Goal: Information Seeking & Learning: Learn about a topic

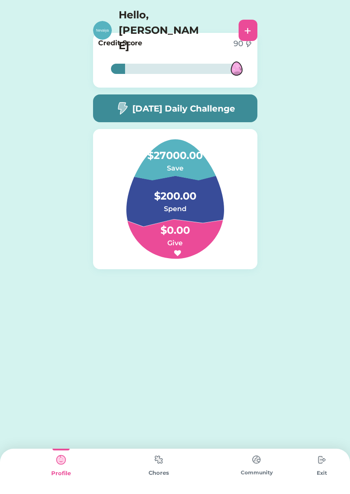
click at [235, 104] on h5 "[DATE] Daily Challenge" at bounding box center [183, 108] width 103 height 13
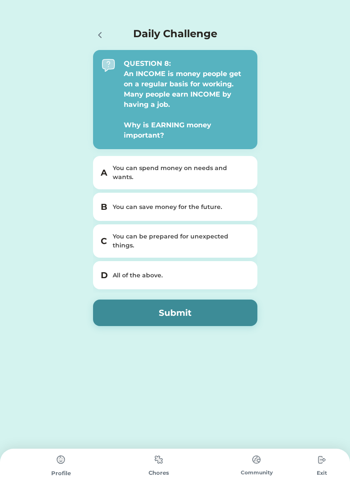
click at [235, 204] on div "You can save money for the future." at bounding box center [180, 207] width 135 height 9
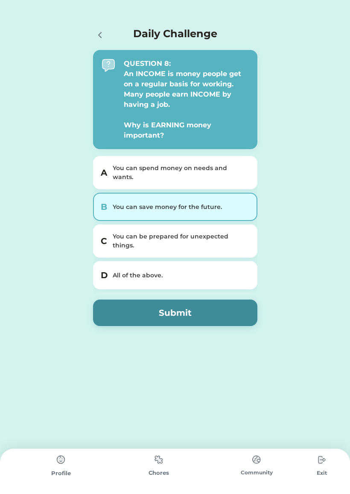
click at [220, 307] on button "Submit" at bounding box center [175, 312] width 164 height 26
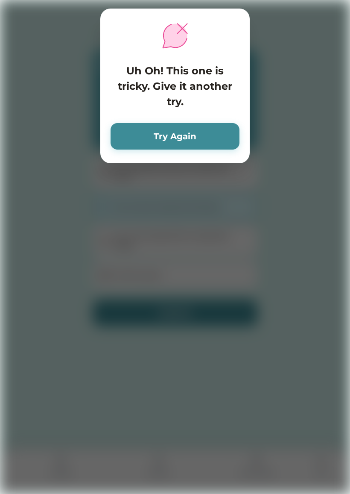
click at [216, 143] on button "Try Again" at bounding box center [175, 136] width 129 height 26
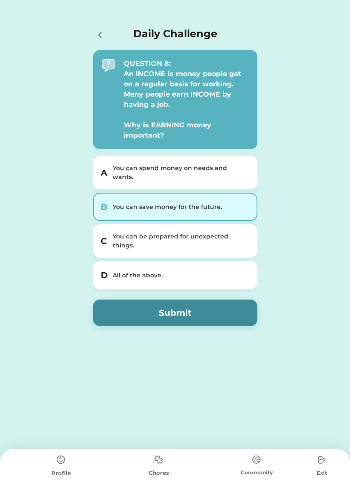
click at [207, 271] on div "All of the above." at bounding box center [180, 275] width 135 height 9
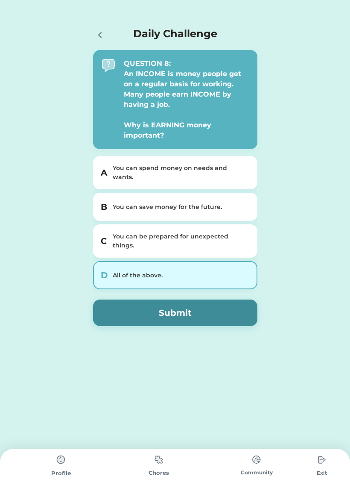
click at [214, 299] on button "Submit" at bounding box center [175, 312] width 164 height 26
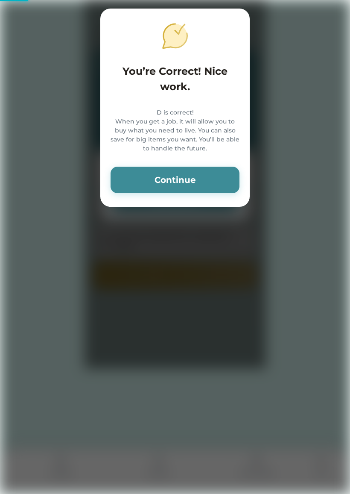
click at [202, 193] on button "Continue" at bounding box center [175, 180] width 129 height 26
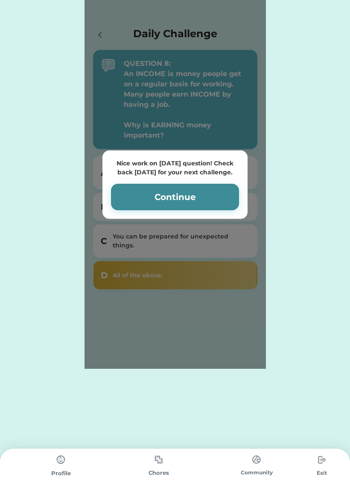
click at [203, 184] on button "Continue" at bounding box center [175, 197] width 128 height 26
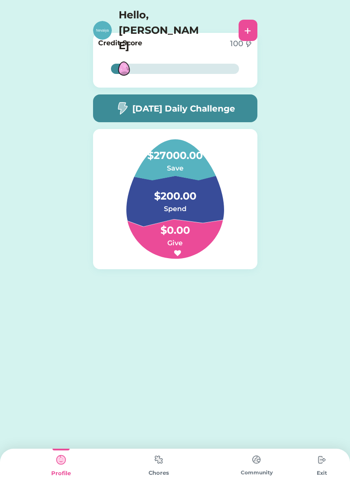
click at [205, 198] on h4 "$200.00" at bounding box center [174, 192] width 85 height 24
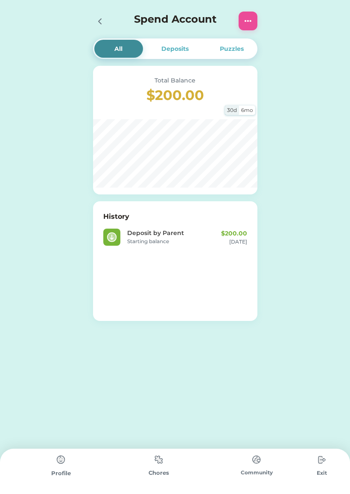
click at [193, 44] on div "Deposits" at bounding box center [175, 49] width 49 height 18
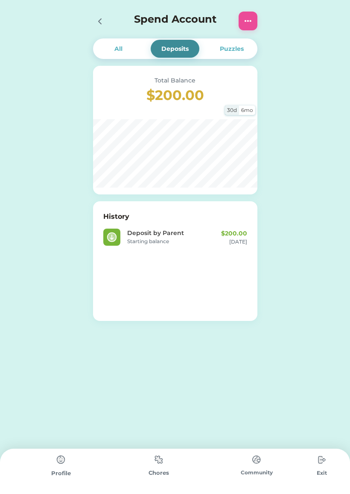
click at [226, 56] on div "Puzzles" at bounding box center [232, 49] width 49 height 18
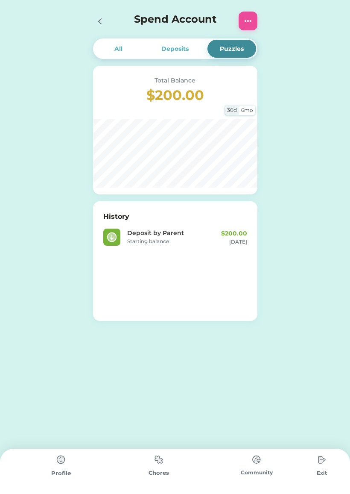
click at [236, 44] on div "Puzzles" at bounding box center [232, 48] width 24 height 9
click at [252, 114] on div "6mo" at bounding box center [247, 110] width 16 height 9
click at [249, 110] on div "6mo" at bounding box center [247, 110] width 16 height 9
click at [232, 114] on div "30d" at bounding box center [232, 110] width 14 height 9
click at [168, 42] on div "Deposits" at bounding box center [175, 49] width 49 height 18
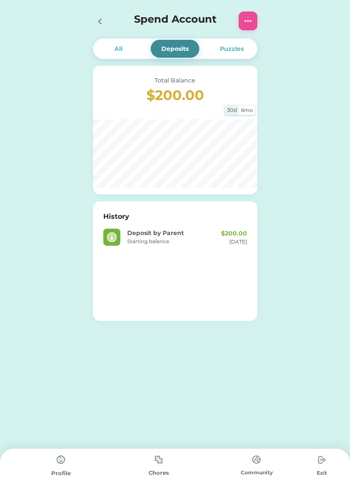
click at [125, 46] on div "All" at bounding box center [118, 49] width 49 height 18
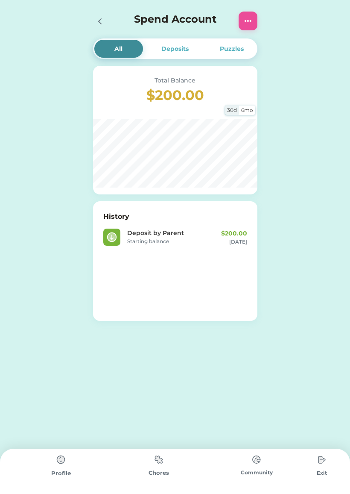
click at [93, 9] on div "Spend Account" at bounding box center [176, 20] width 182 height 27
click at [111, 18] on div at bounding box center [102, 21] width 19 height 19
